Goal: Task Accomplishment & Management: Manage account settings

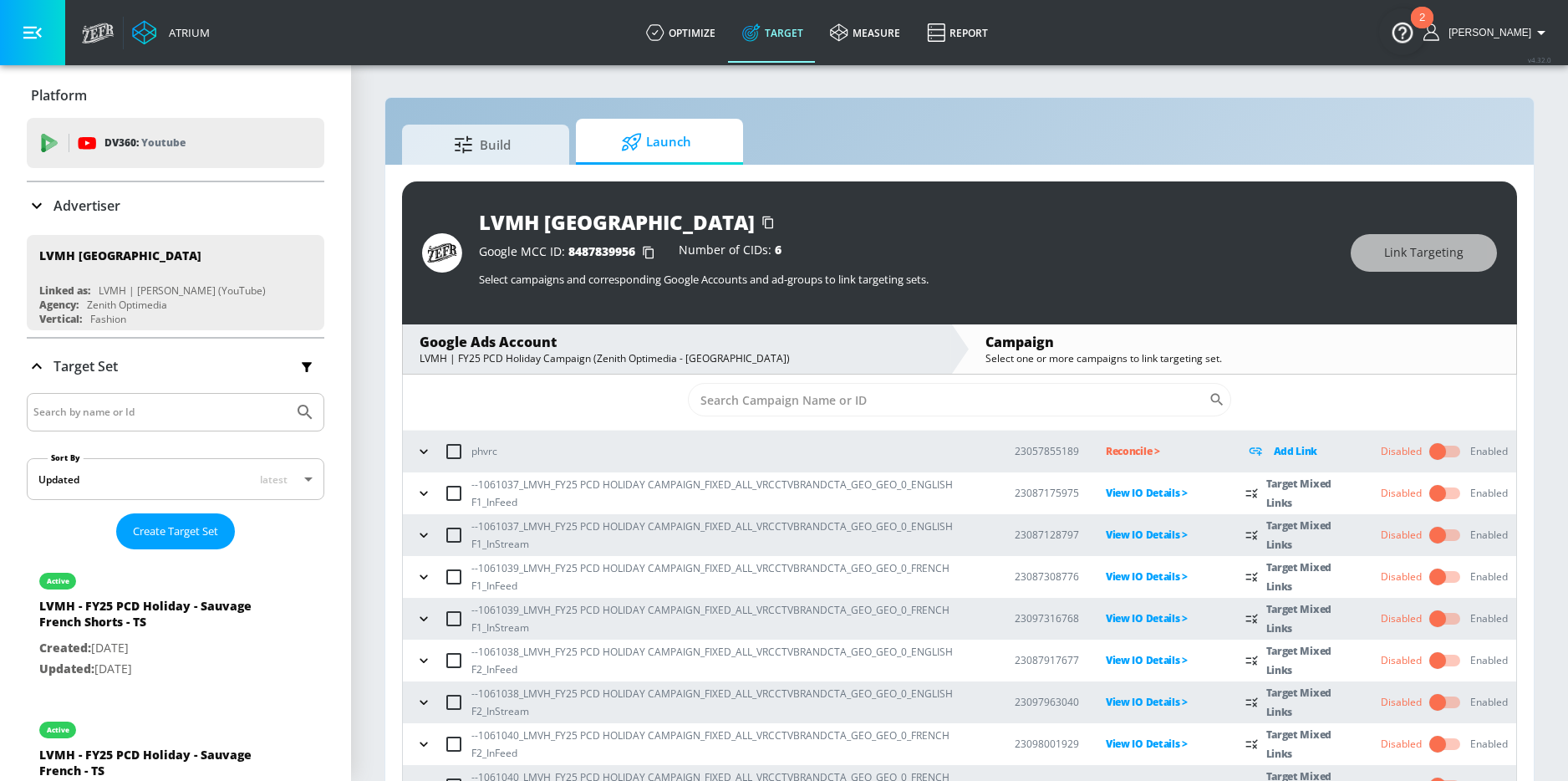
scroll to position [34, 0]
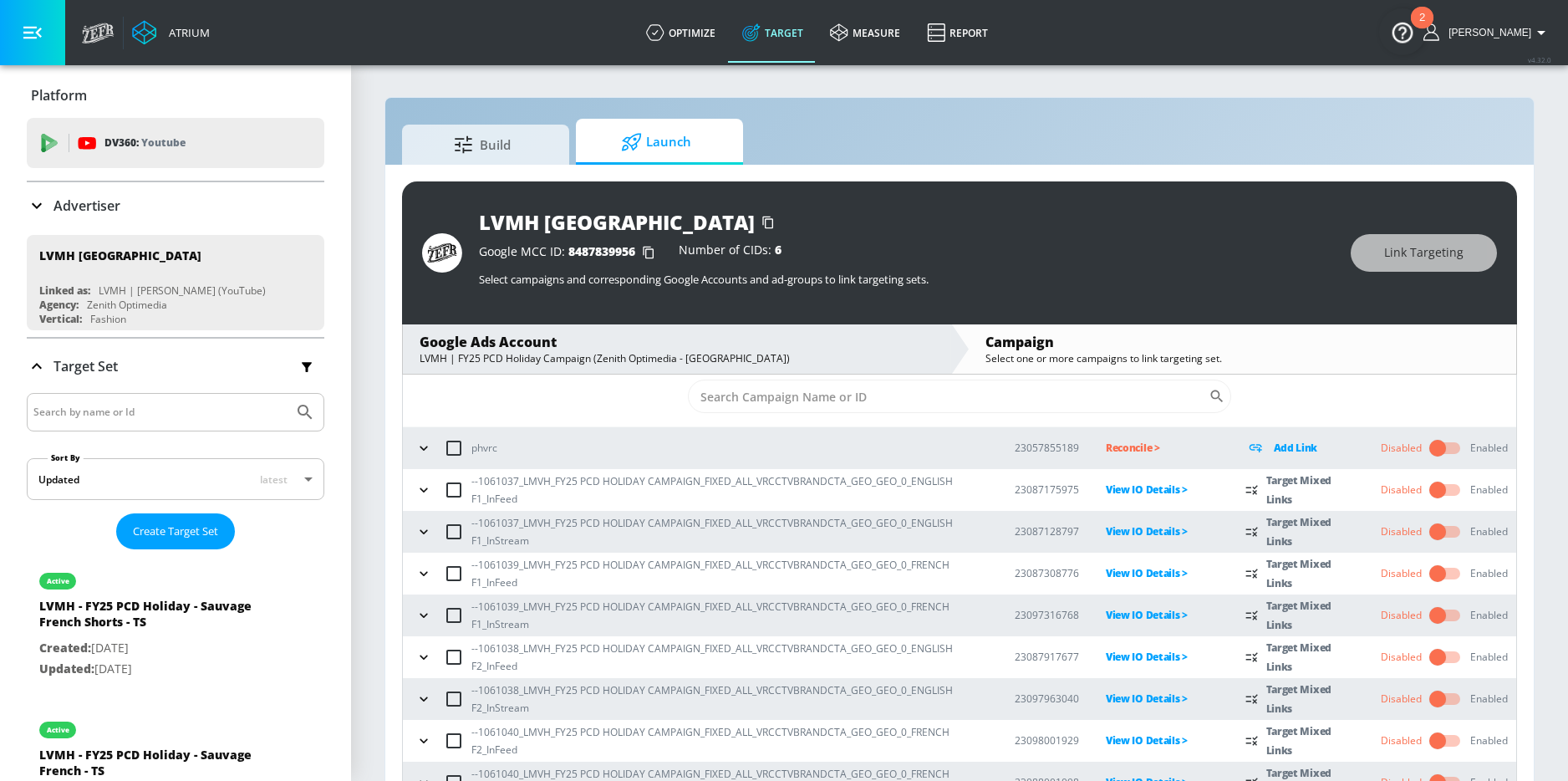
click at [1432, 491] on input "checkbox" at bounding box center [1437, 490] width 95 height 32
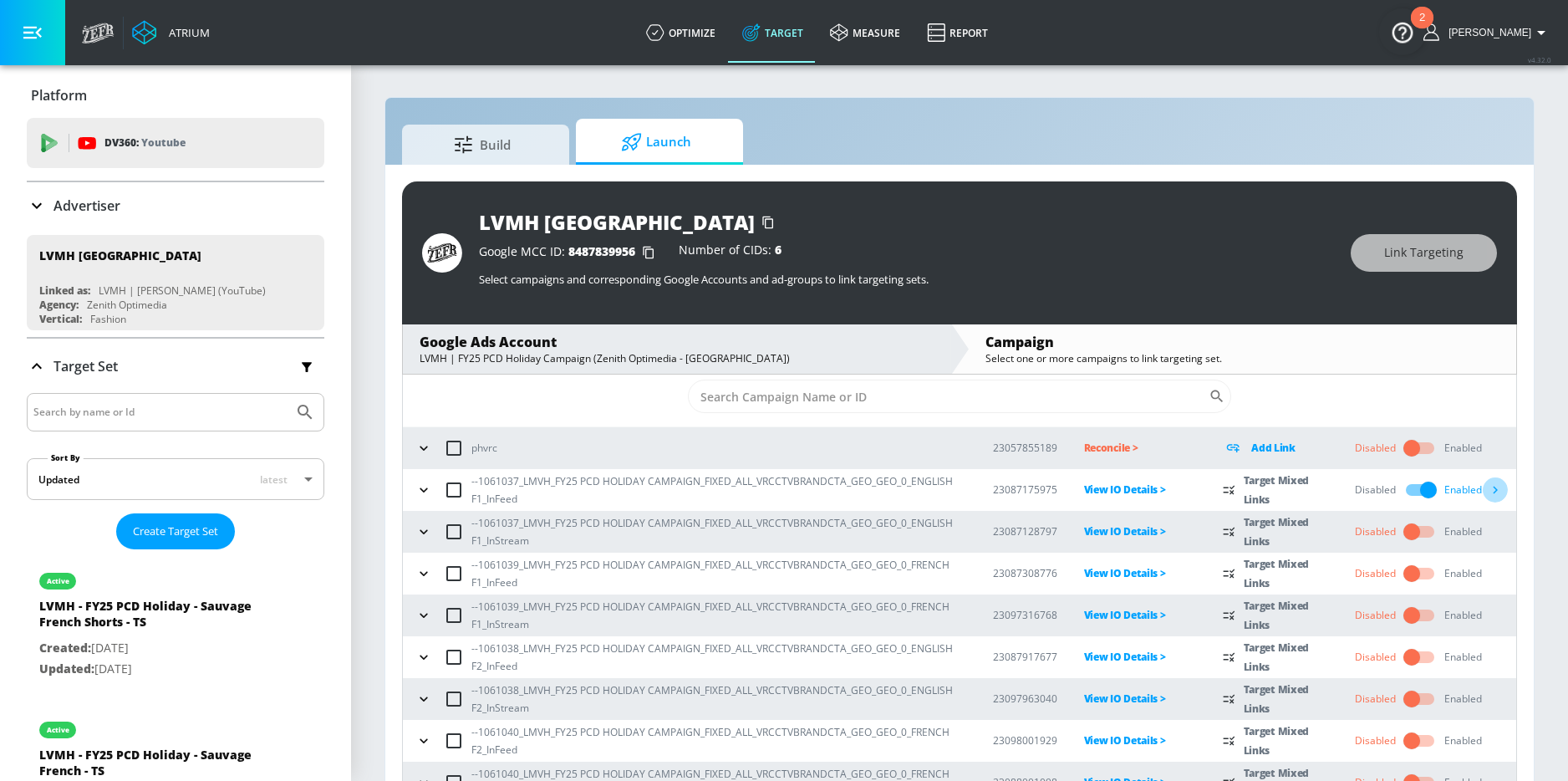
click at [1494, 492] on icon "button" at bounding box center [1496, 490] width 5 height 8
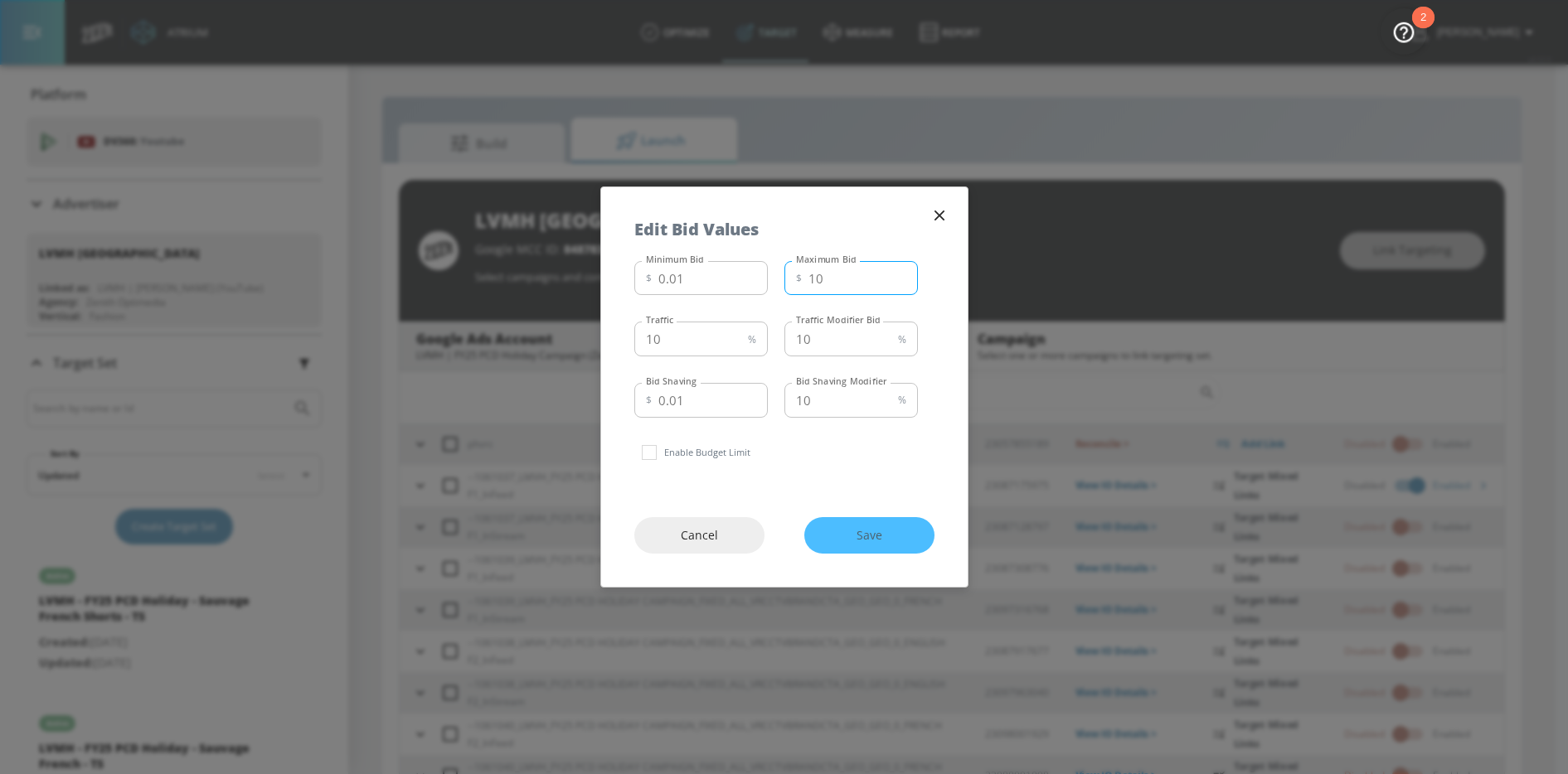
click at [837, 294] on input "10" at bounding box center [863, 279] width 110 height 35
type input "1"
type input "6"
click at [711, 334] on input "10" at bounding box center [687, 339] width 107 height 35
type input "1"
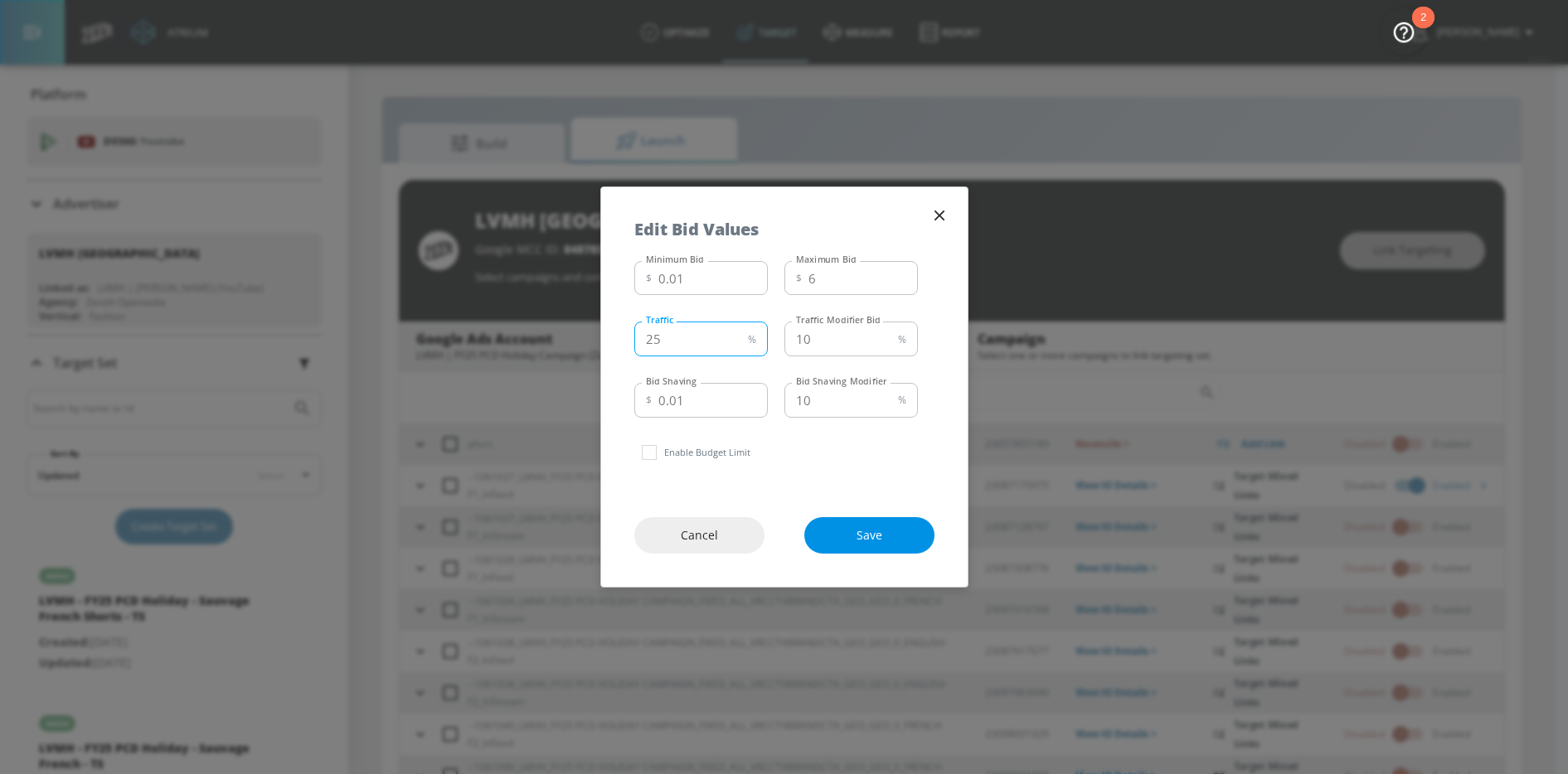
type input "25"
click at [834, 523] on button "Save" at bounding box center [869, 535] width 130 height 37
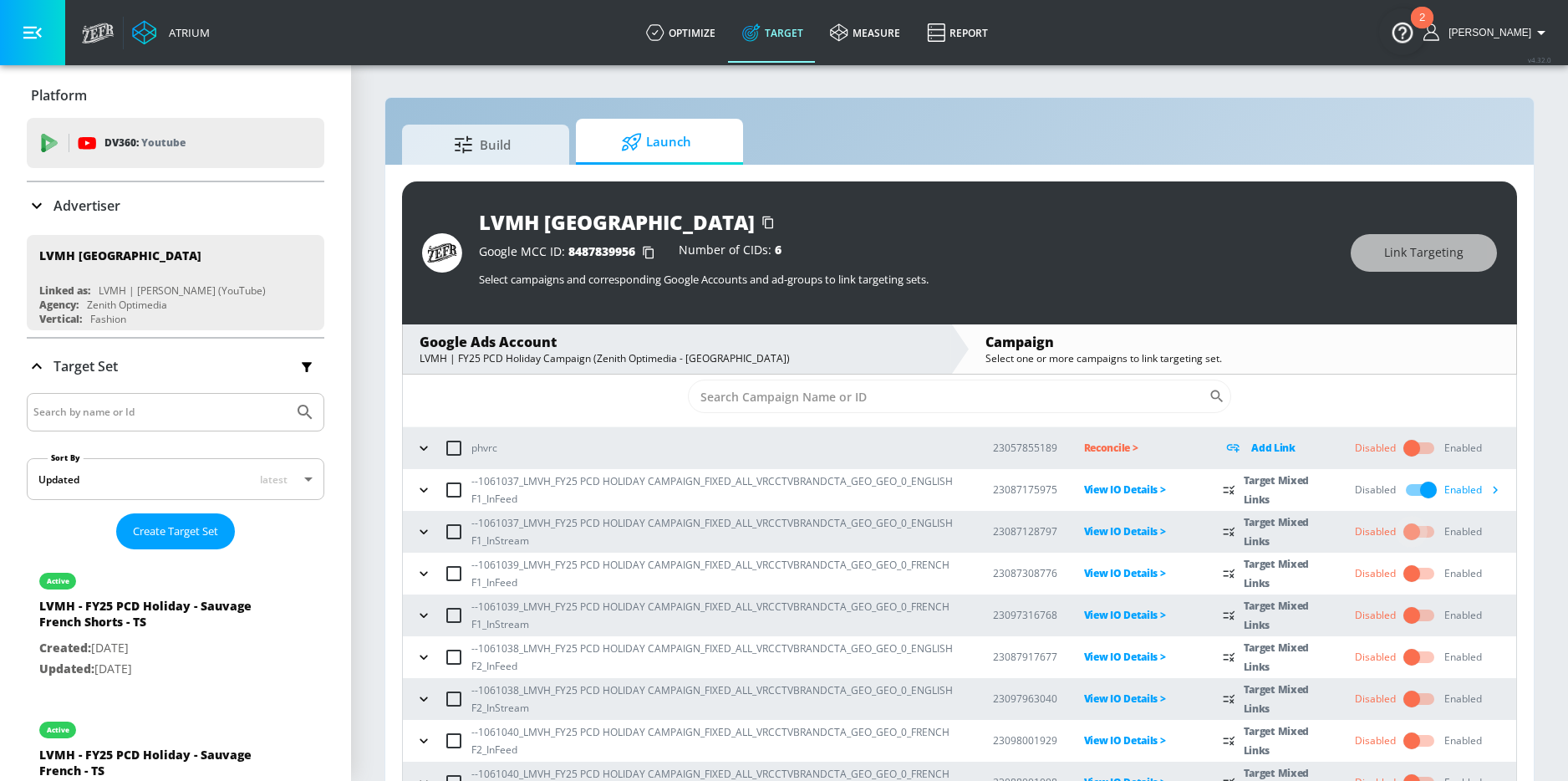
click at [1403, 534] on input "checkbox" at bounding box center [1412, 532] width 95 height 32
click at [1402, 573] on input "checkbox" at bounding box center [1412, 573] width 95 height 32
click at [1404, 612] on input "checkbox" at bounding box center [1412, 615] width 95 height 32
click at [1486, 532] on icon "button" at bounding box center [1494, 531] width 18 height 18
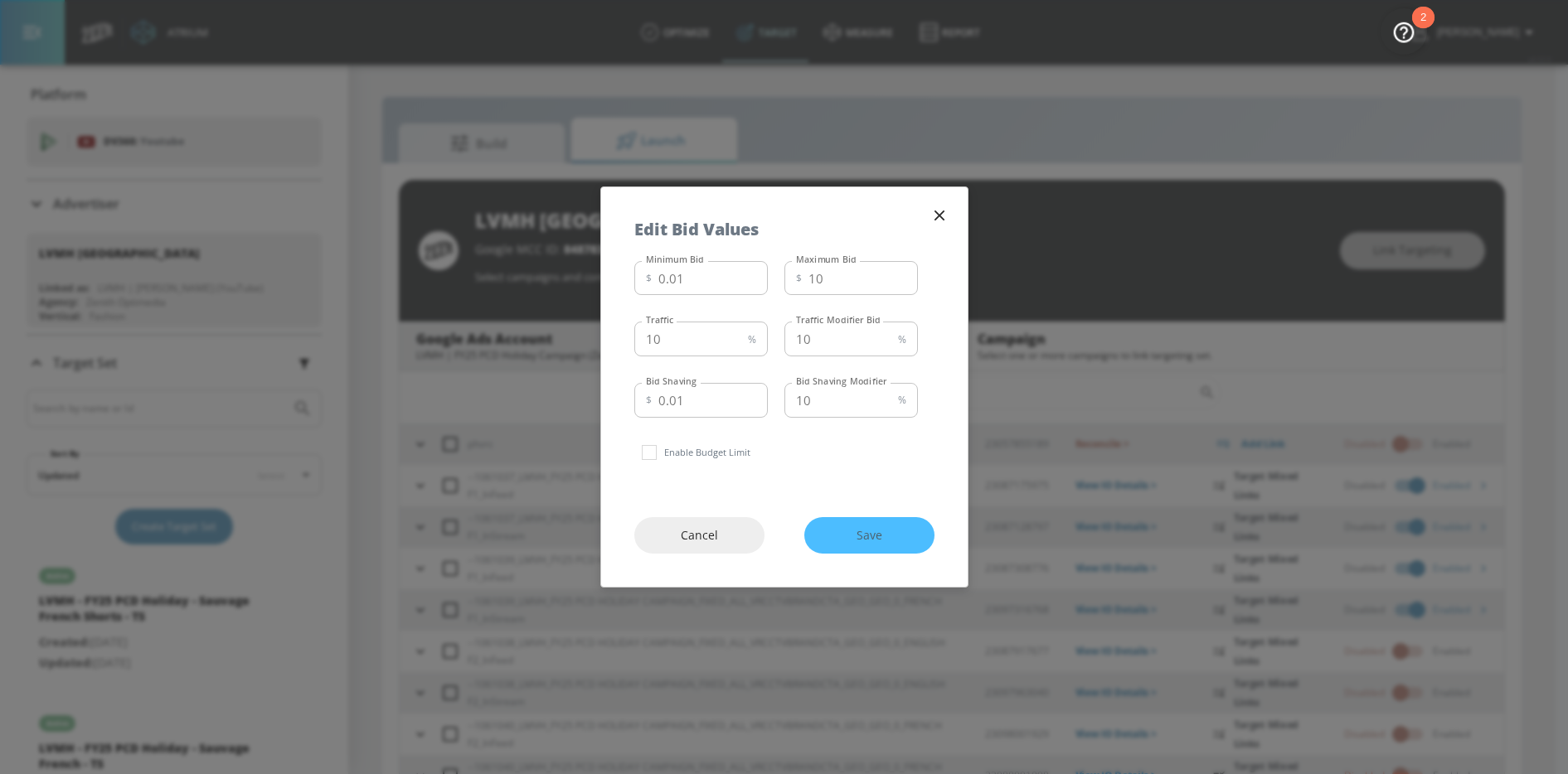
click at [844, 265] on label "Maximum Bid" at bounding box center [826, 260] width 61 height 12
click at [844, 265] on input "10" at bounding box center [863, 279] width 110 height 35
click at [844, 275] on input "10" at bounding box center [863, 279] width 110 height 35
type input "1"
type input "6"
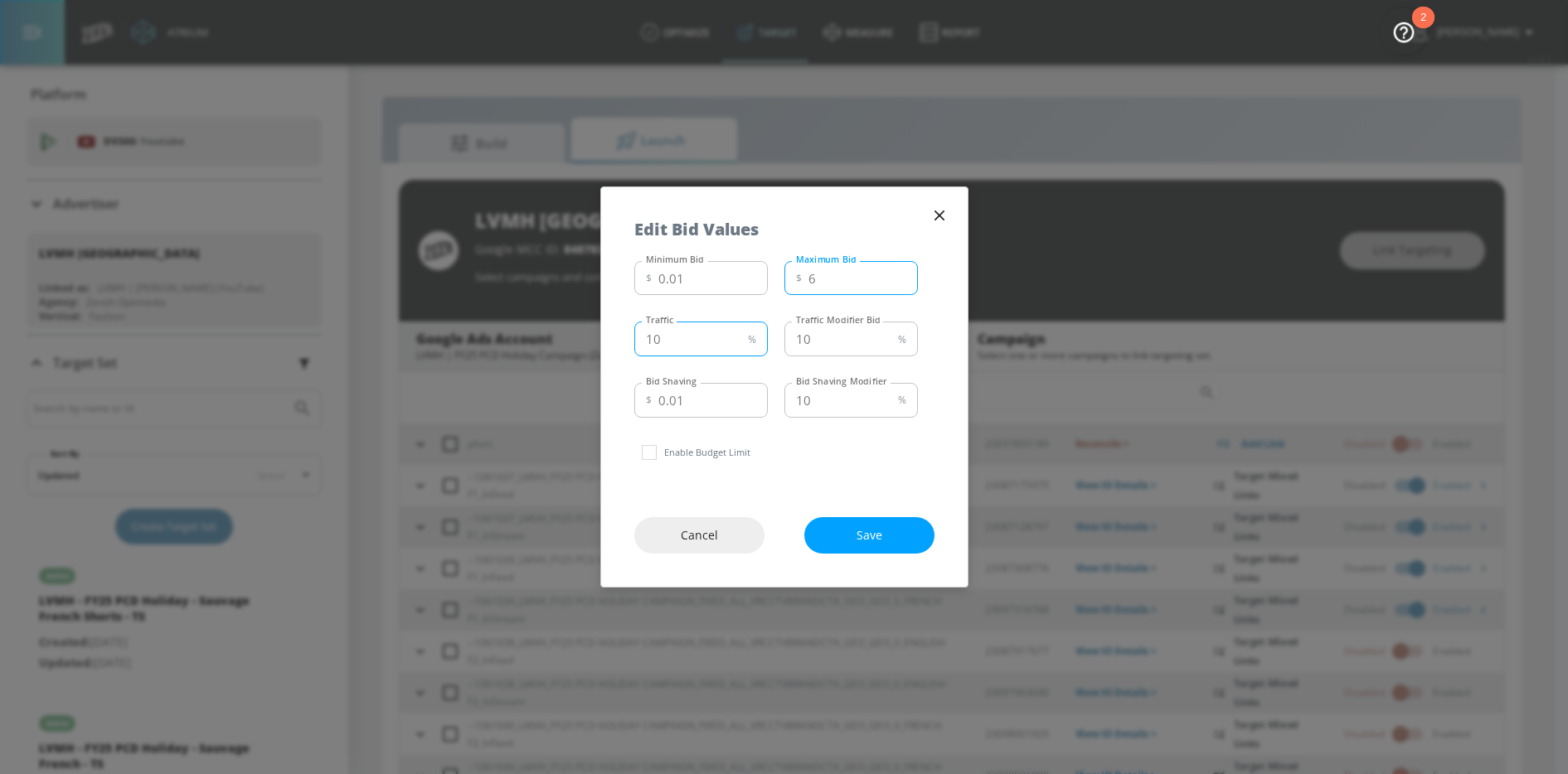
click at [721, 348] on input "10" at bounding box center [687, 339] width 107 height 35
type input "1"
type input "25"
click at [858, 526] on span "Save" at bounding box center [869, 535] width 64 height 21
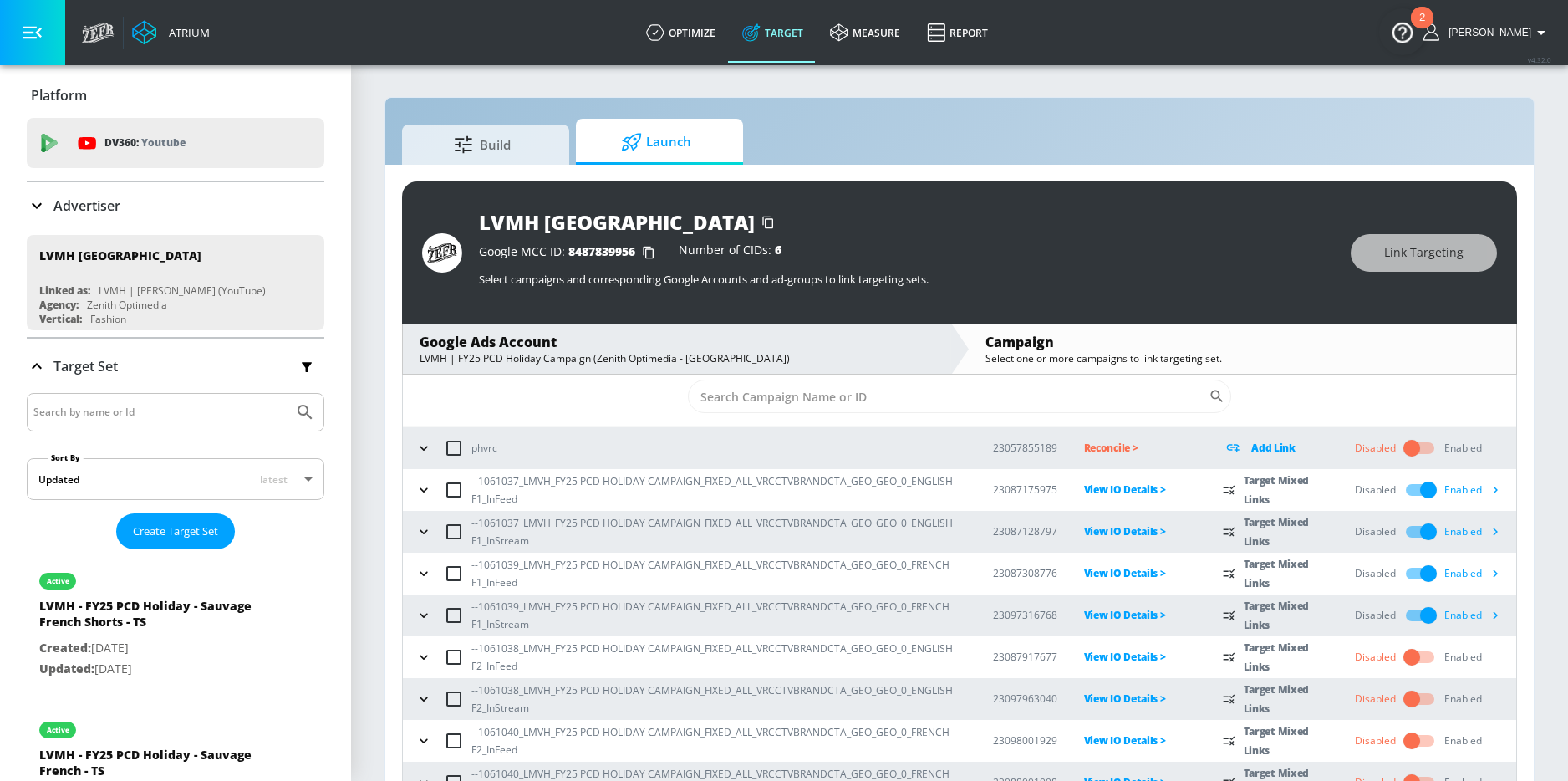
click at [1486, 577] on icon "button" at bounding box center [1494, 573] width 18 height 18
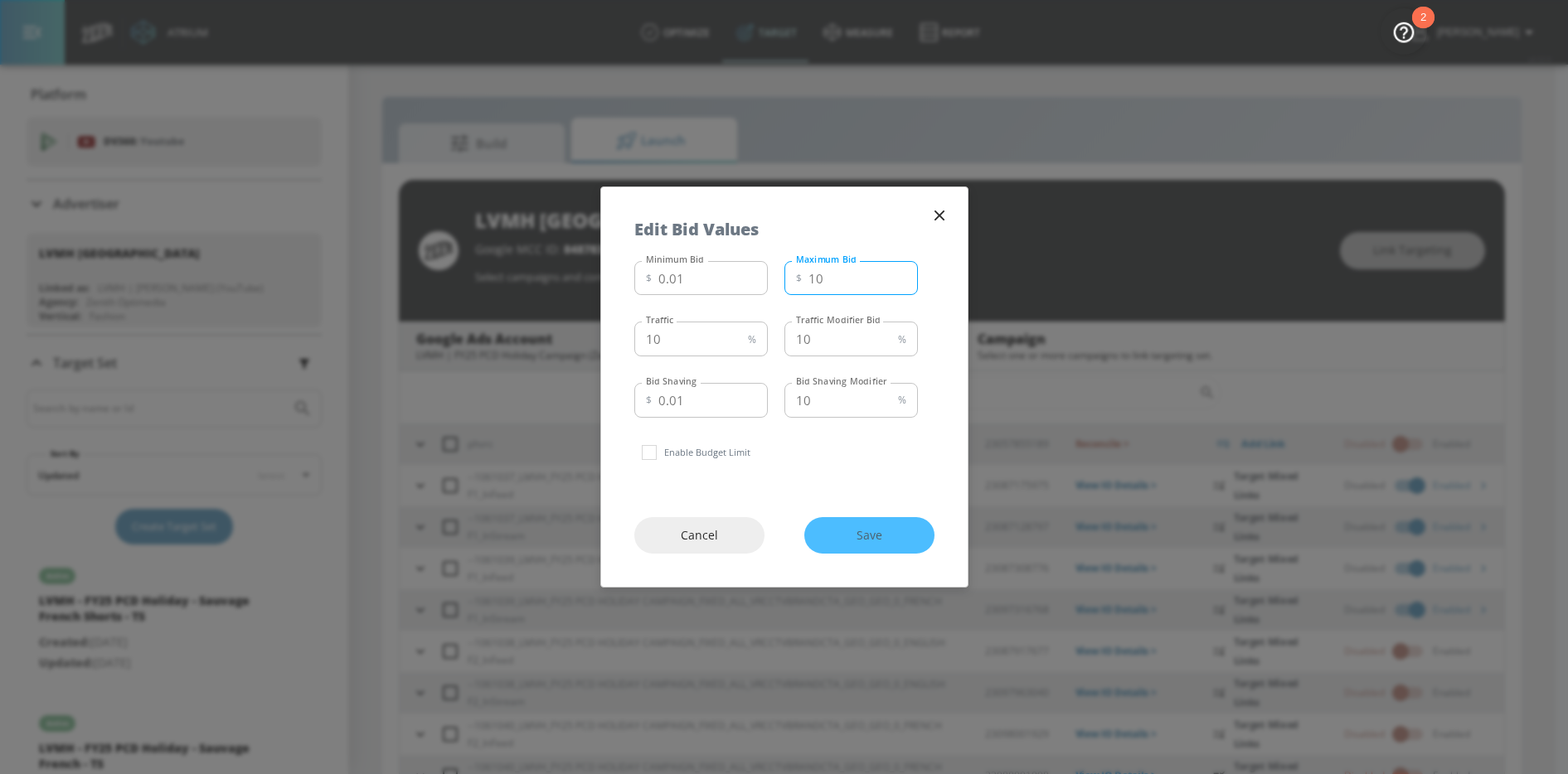
click at [851, 284] on input "10" at bounding box center [863, 279] width 110 height 35
type input "1"
type input "6"
click at [677, 340] on input "10" at bounding box center [687, 339] width 107 height 35
type input "1"
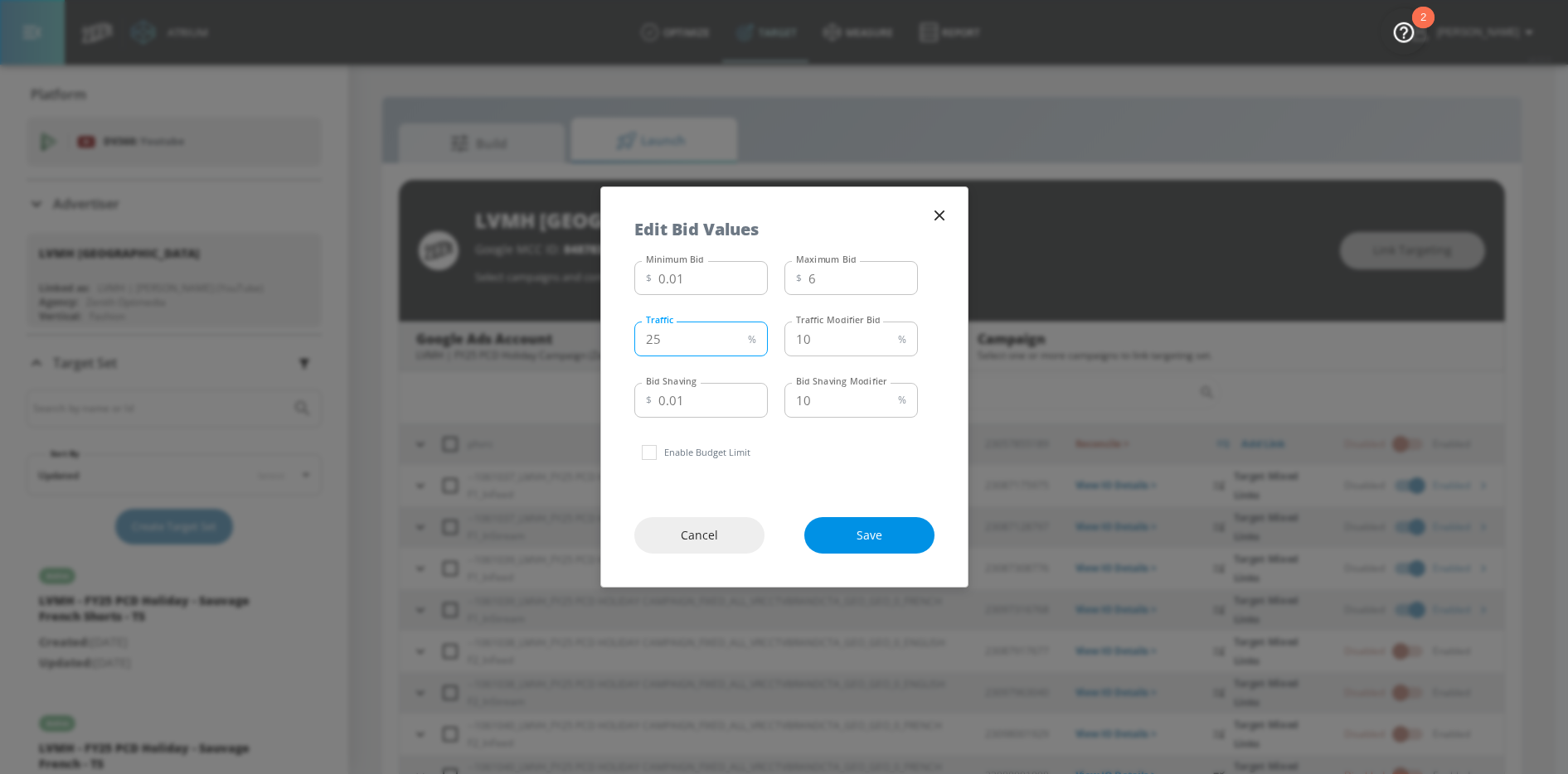
type input "25"
click at [867, 546] on button "Save" at bounding box center [869, 535] width 130 height 37
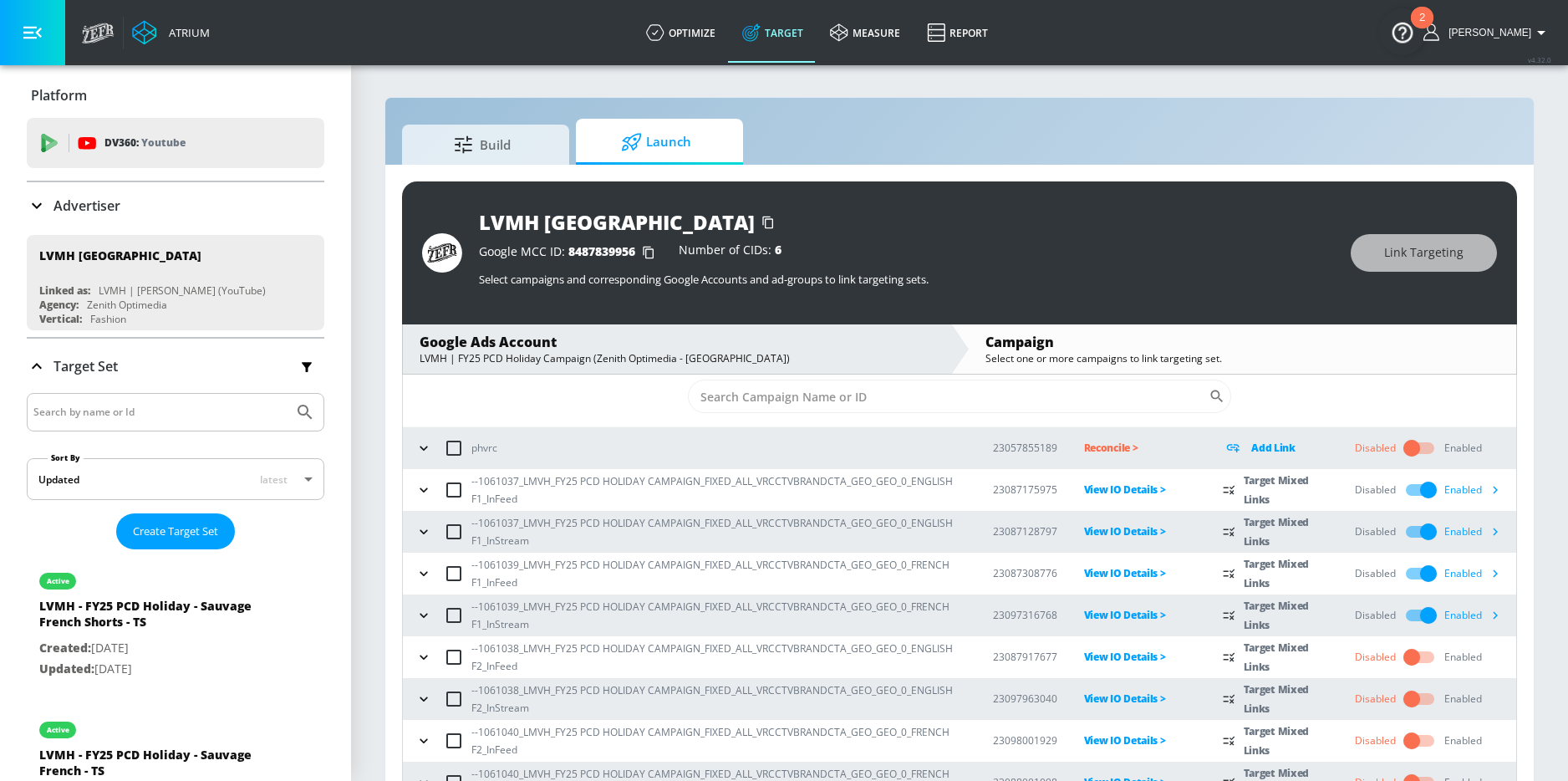
click at [1491, 616] on icon "button" at bounding box center [1494, 614] width 18 height 18
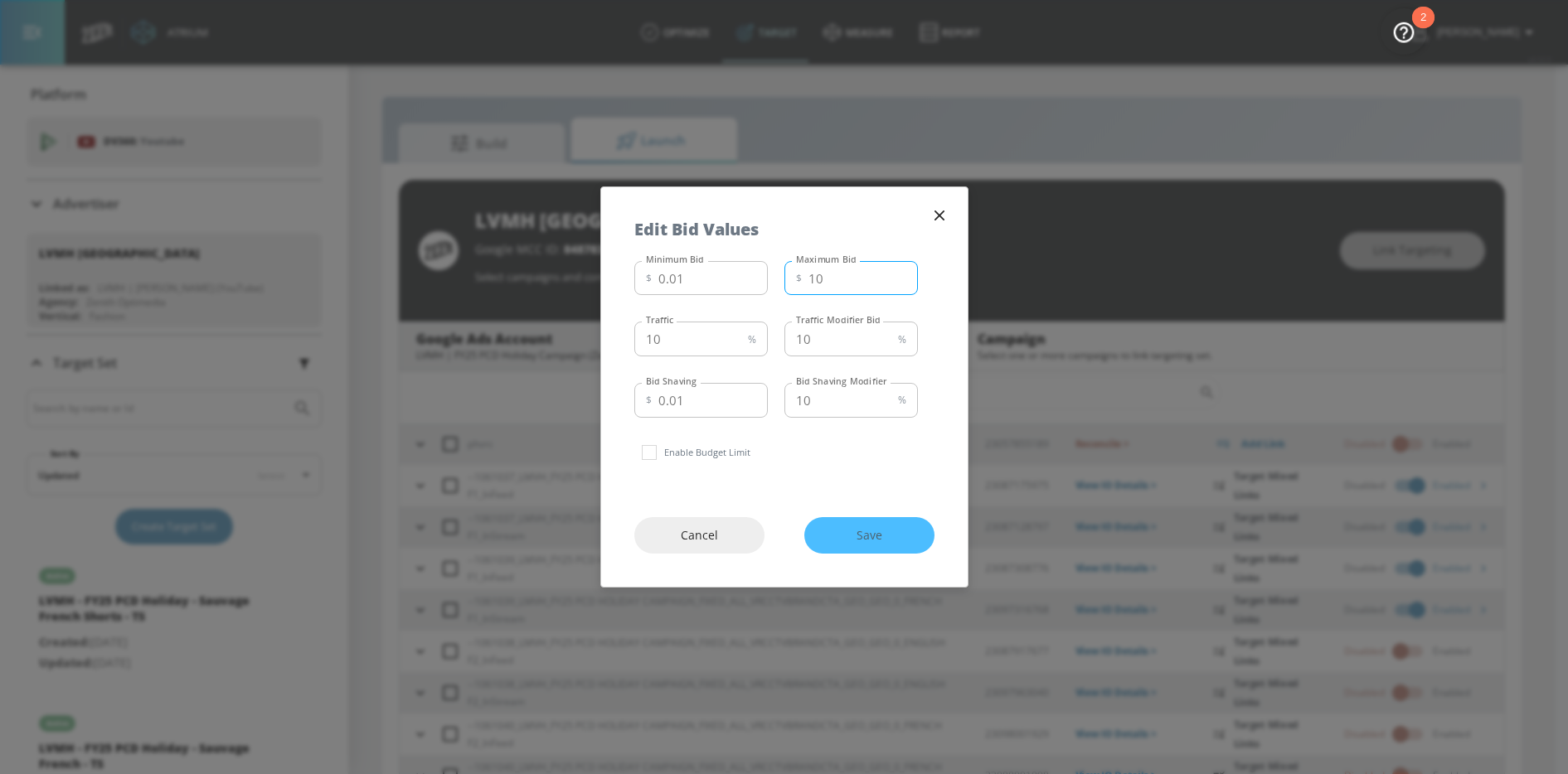
click at [856, 291] on input "10" at bounding box center [863, 279] width 110 height 35
type input "1"
type input "6"
click at [696, 338] on input "10" at bounding box center [687, 339] width 107 height 35
type input "1"
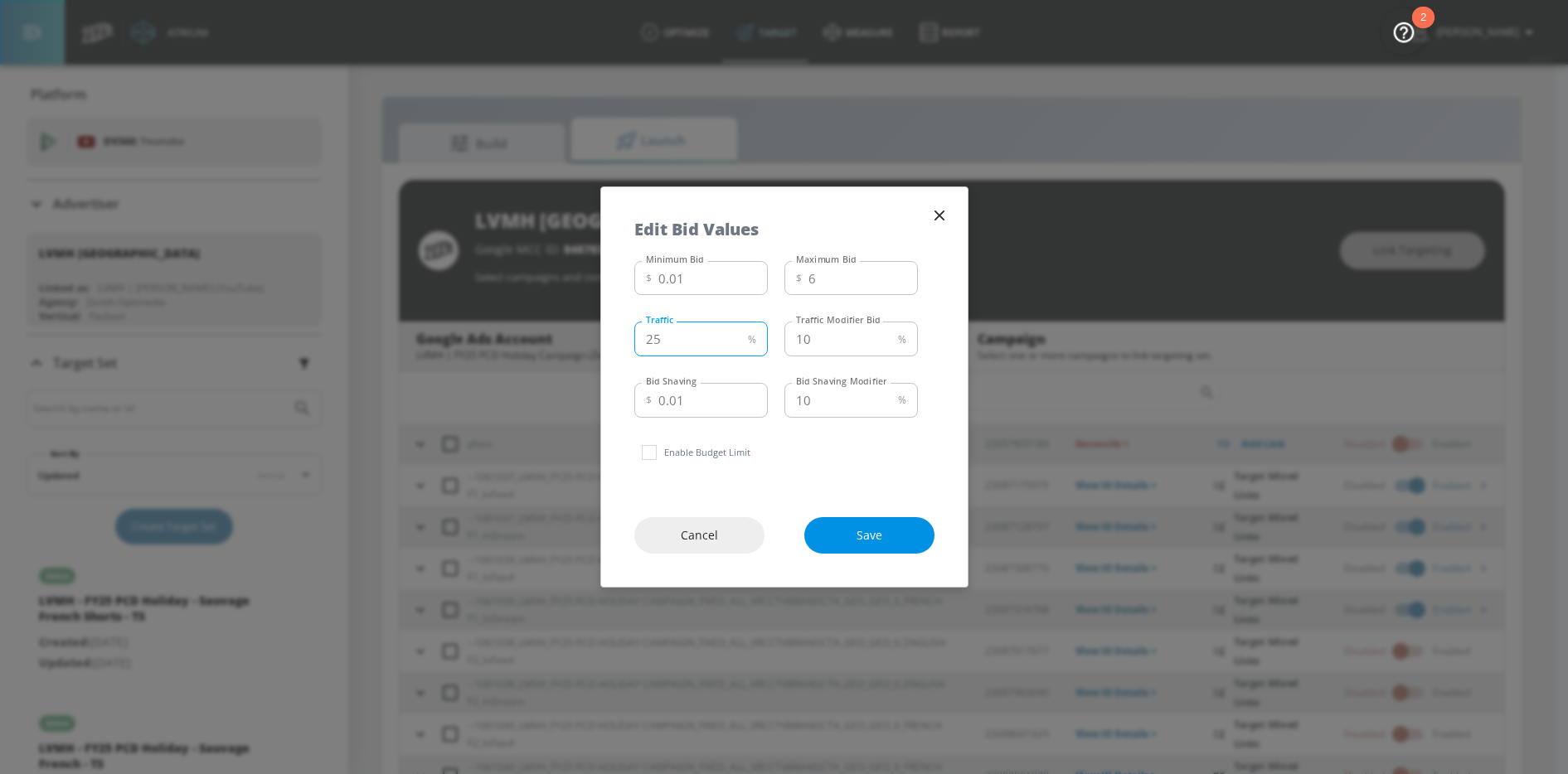
type input "25"
click at [865, 539] on span "Save" at bounding box center [869, 535] width 64 height 21
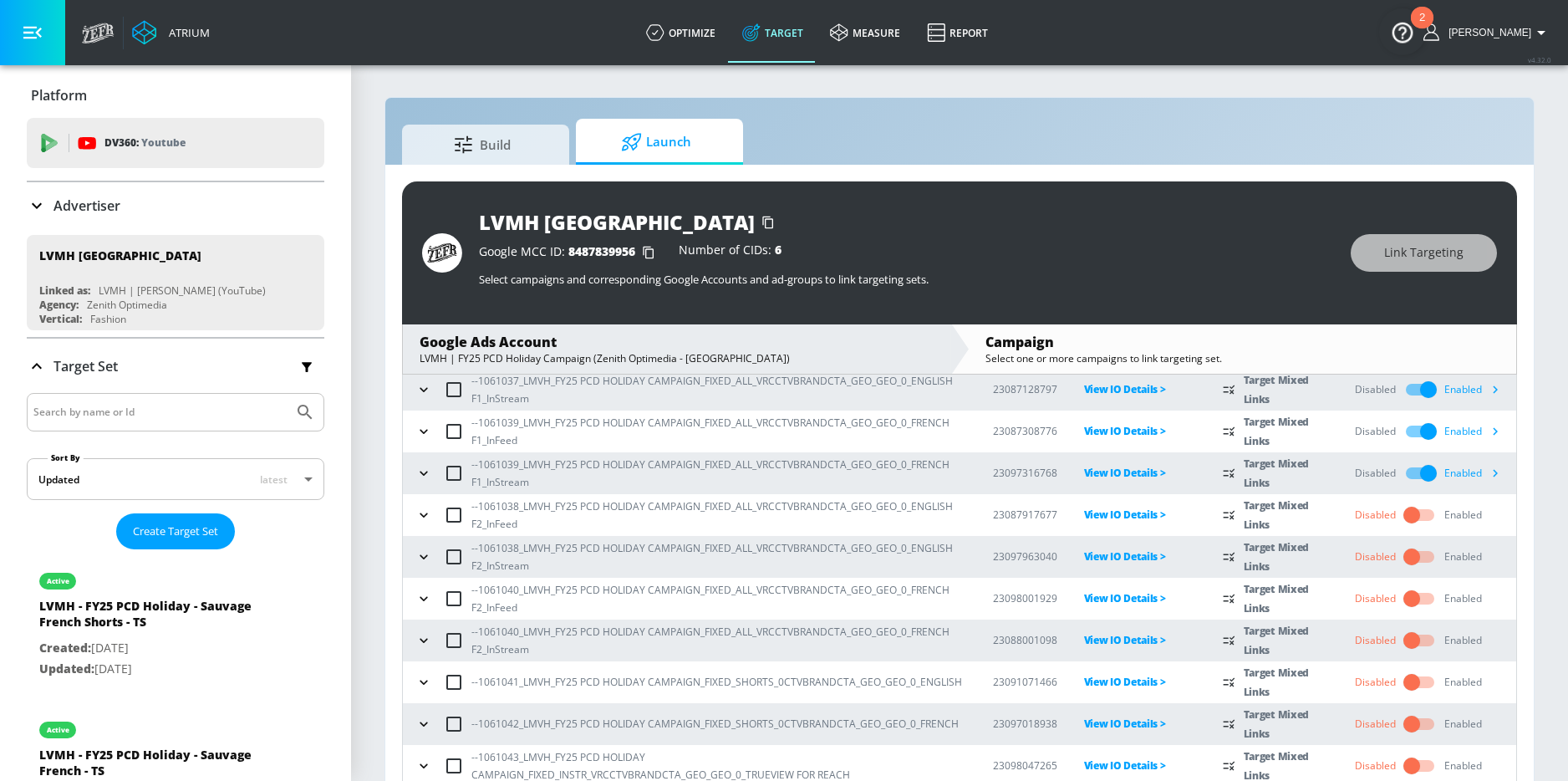
scroll to position [24, 0]
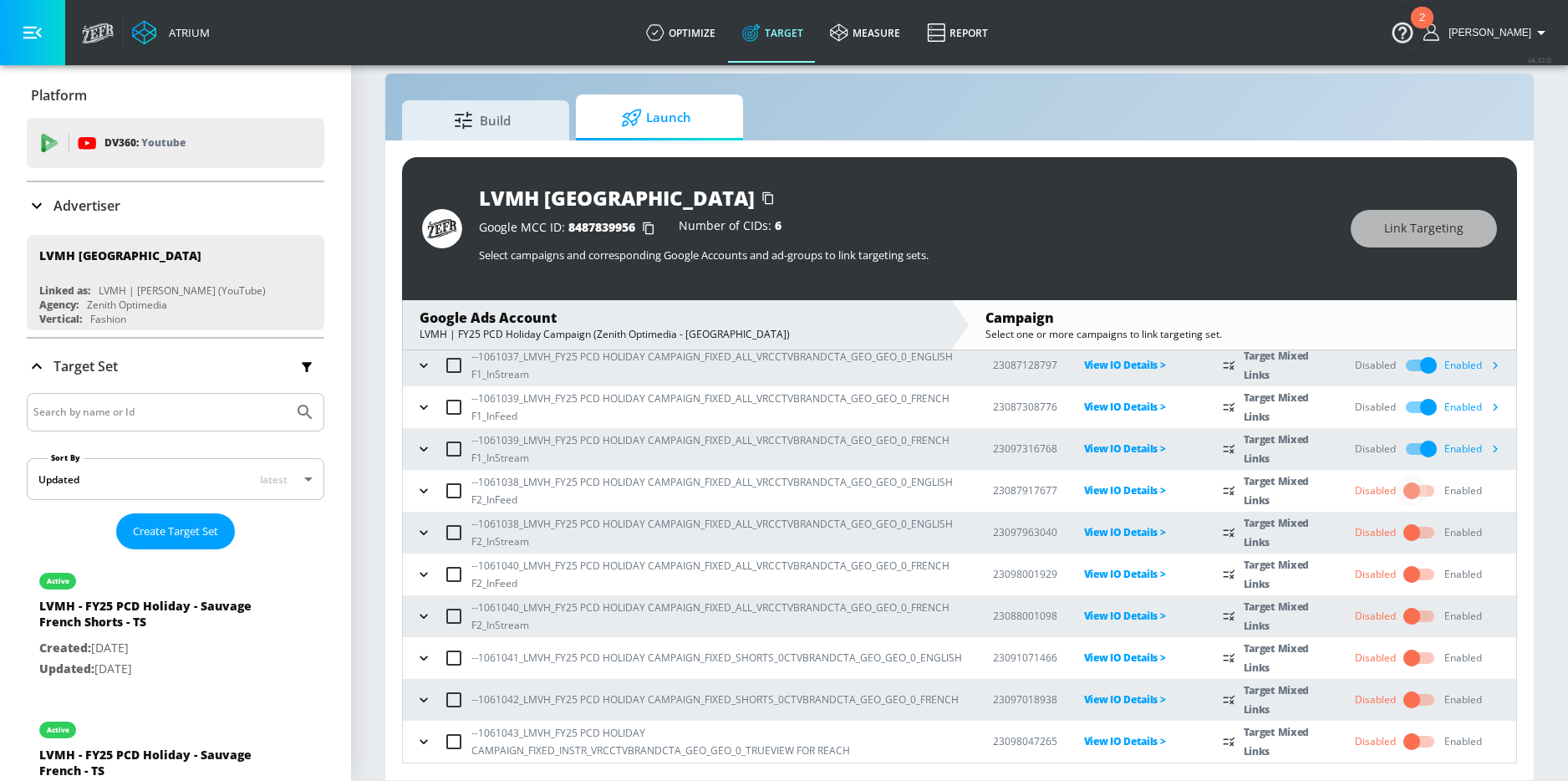
click at [1417, 490] on input "checkbox" at bounding box center [1412, 491] width 95 height 32
click at [1409, 527] on input "checkbox" at bounding box center [1412, 532] width 95 height 32
click at [1523, 453] on div "LVMH Canada Google MCC ID: 8487839956 Number of CIDs: 6 Select campaigns and co…" at bounding box center [960, 460] width 1149 height 640
click at [1486, 456] on icon "button" at bounding box center [1494, 448] width 18 height 18
click at [1398, 490] on input "checkbox" at bounding box center [1412, 491] width 95 height 32
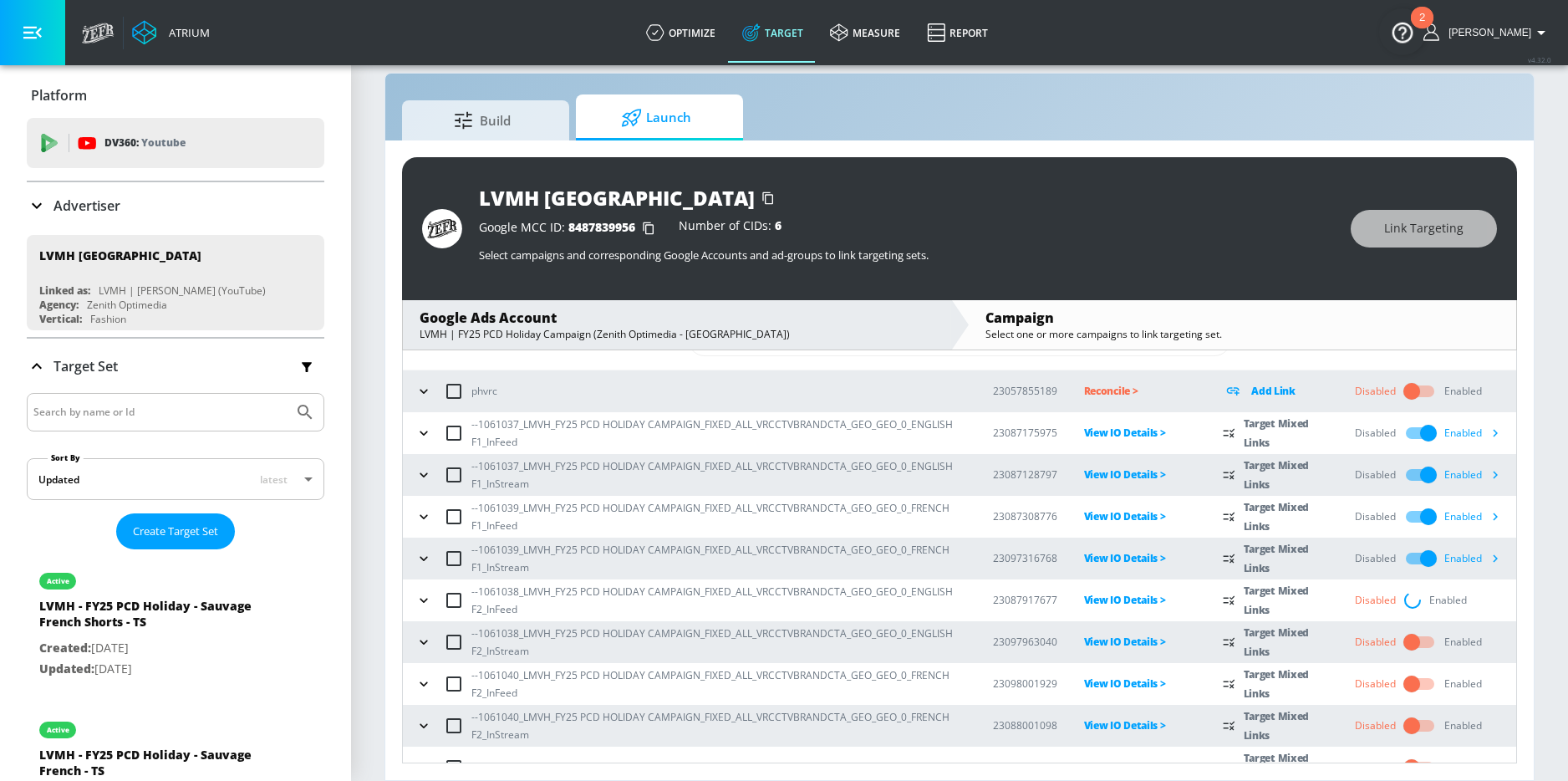
scroll to position [0, 0]
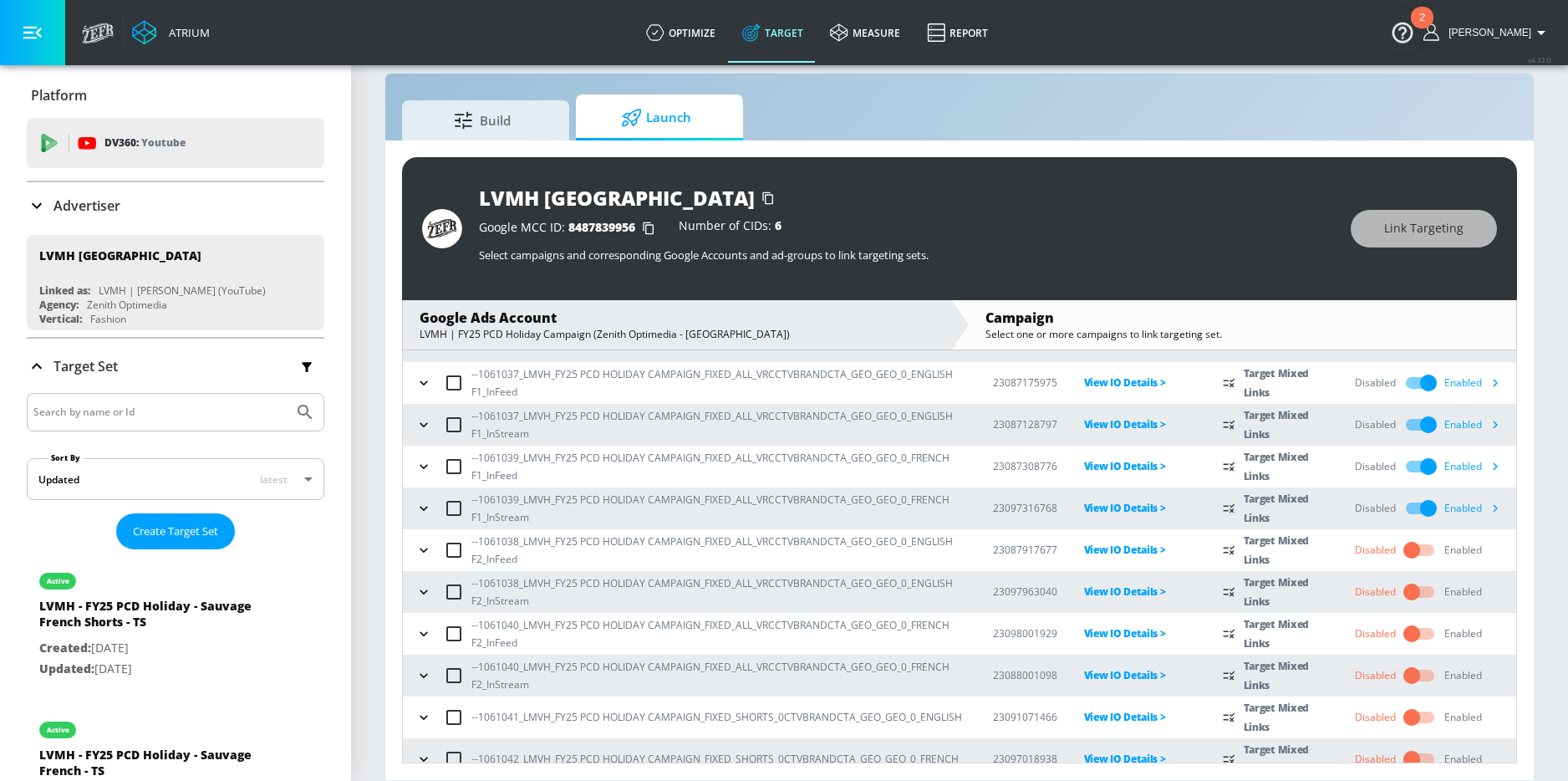
scroll to position [177, 0]
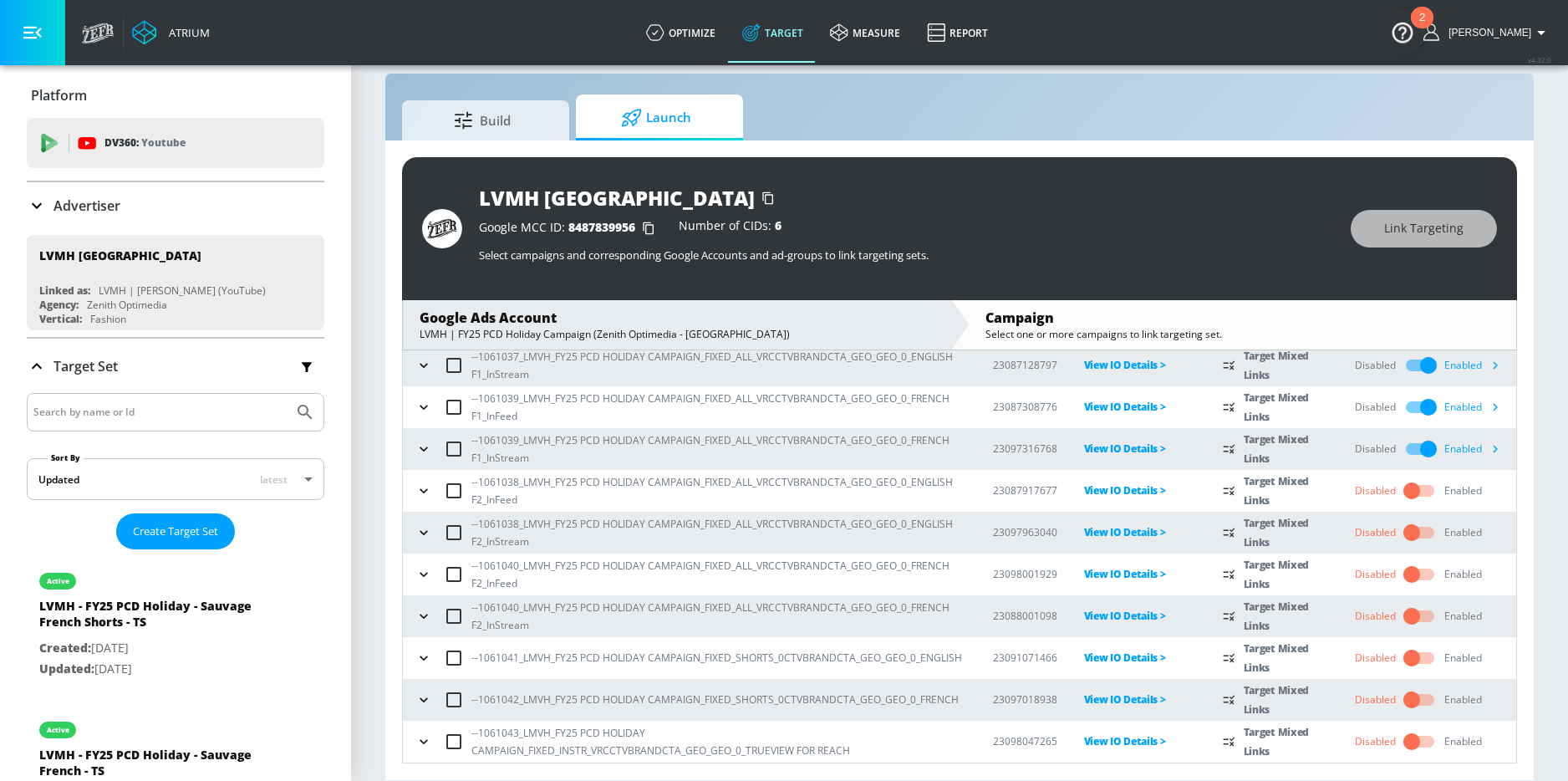
click at [1402, 500] on input "checkbox" at bounding box center [1412, 491] width 95 height 32
